Goal: Task Accomplishment & Management: Manage account settings

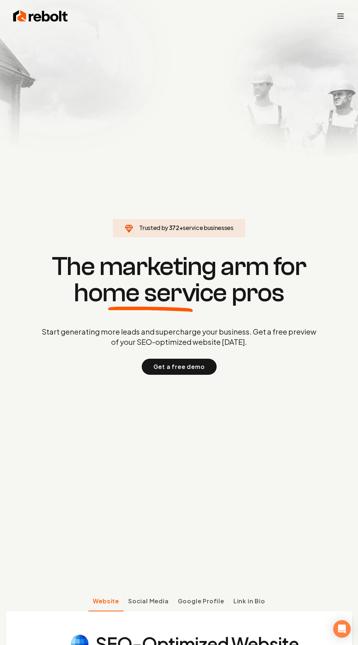
click at [341, 19] on icon "Toggle mobile menu" at bounding box center [340, 16] width 9 height 9
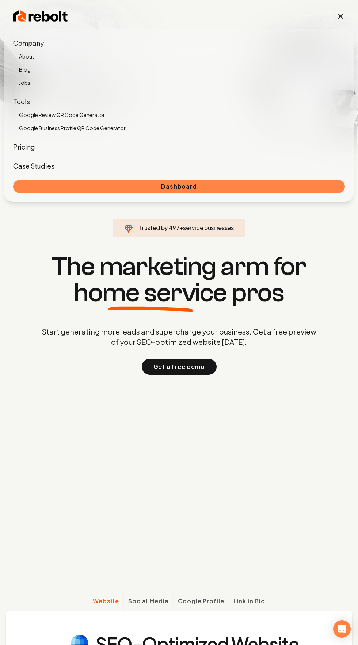
click at [218, 191] on link "Dashboard" at bounding box center [179, 186] width 332 height 13
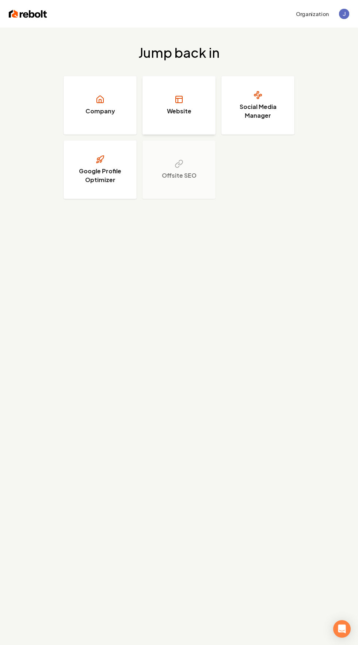
click at [182, 103] on rect at bounding box center [179, 99] width 7 height 7
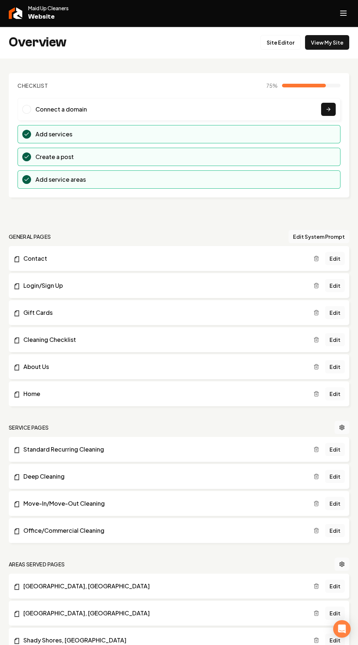
click at [337, 394] on link "Edit" at bounding box center [335, 393] width 20 height 13
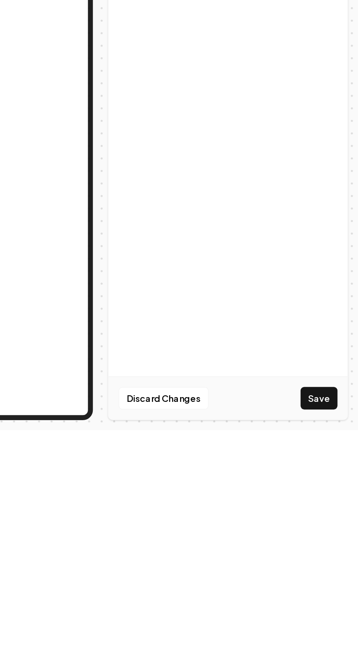
scroll to position [50, 0]
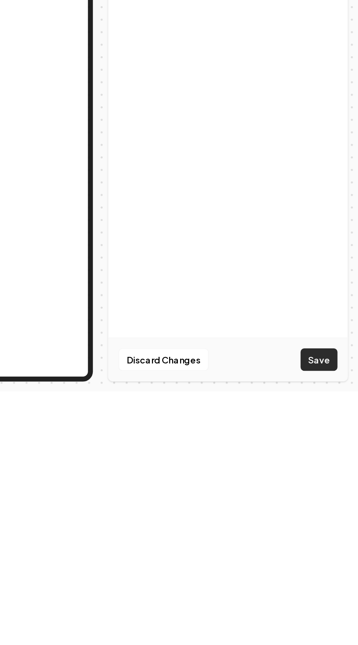
click at [345, 633] on button "Save" at bounding box center [336, 626] width 22 height 13
